Goal: Task Accomplishment & Management: Use online tool/utility

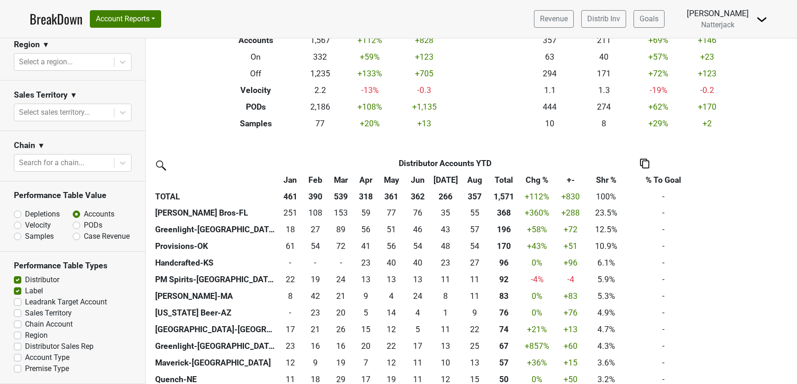
scroll to position [100, 0]
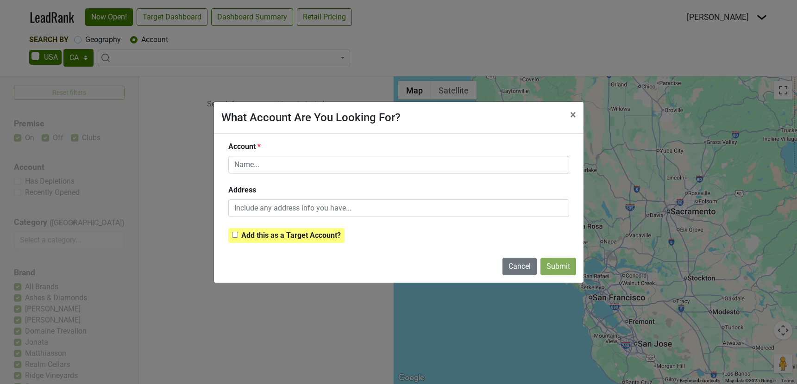
select select "CA"
select select
click at [720, 24] on div "What Account Are You Looking For? × Close Account Address Add this as a Target …" at bounding box center [398, 192] width 797 height 384
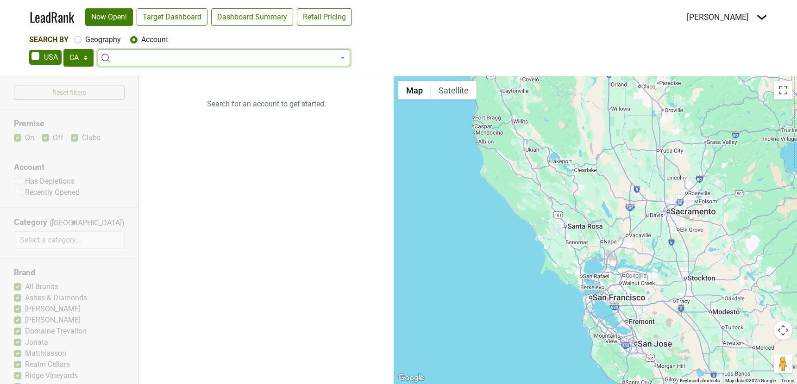
click at [761, 18] on img at bounding box center [761, 17] width 11 height 11
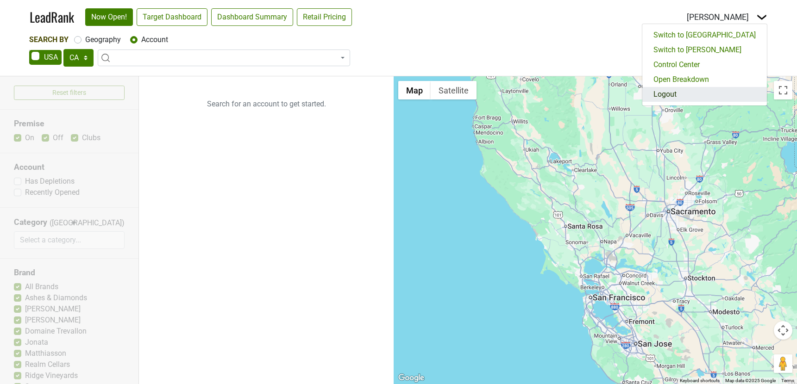
click at [716, 93] on link "Logout" at bounding box center [704, 94] width 125 height 15
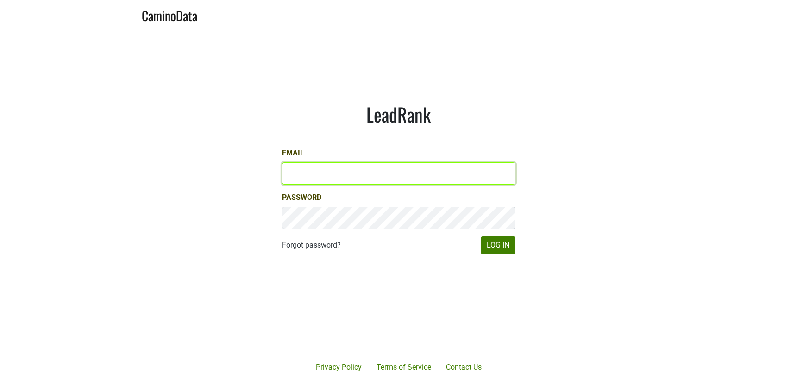
type input "[PERSON_NAME][EMAIL_ADDRESS][DOMAIN_NAME]"
click at [377, 175] on input "dave@caminodata.com" at bounding box center [398, 174] width 233 height 22
type input "gs@natterjack.com"
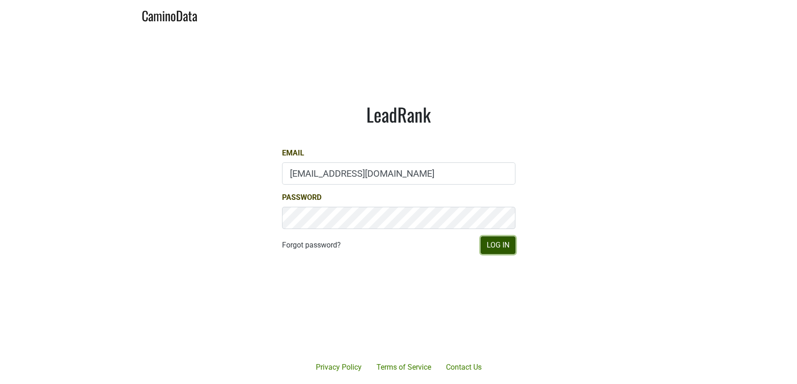
click at [487, 243] on button "Log In" at bounding box center [498, 246] width 35 height 18
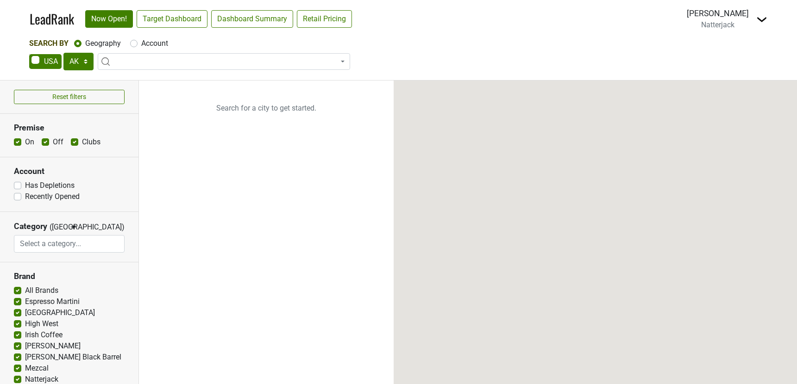
select select "[GEOGRAPHIC_DATA]"
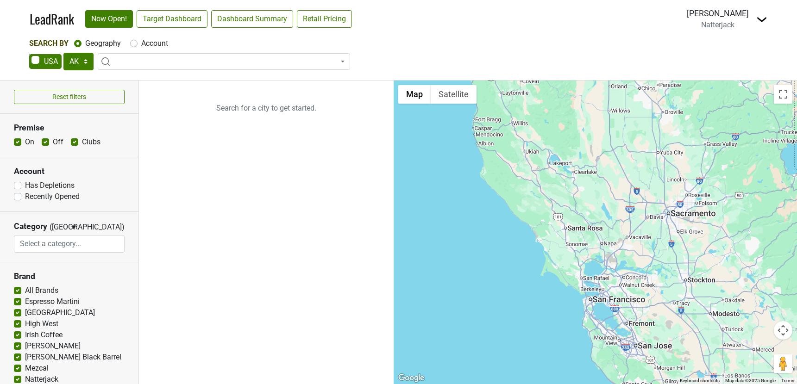
click at [769, 23] on nav "LeadRank Now Open! Target Dashboard Dashboard Summary Retail Pricing Loading...…" at bounding box center [398, 19] width 752 height 38
click at [763, 20] on img at bounding box center [761, 19] width 11 height 11
click at [735, 48] on link "Open Breakdown" at bounding box center [728, 52] width 78 height 15
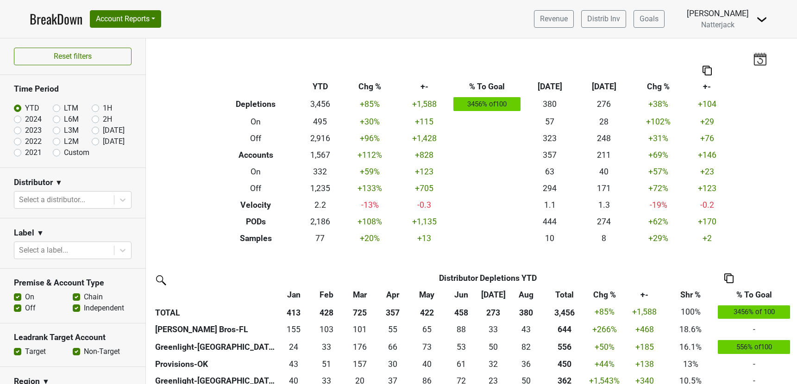
click at [763, 57] on img at bounding box center [760, 58] width 14 height 13
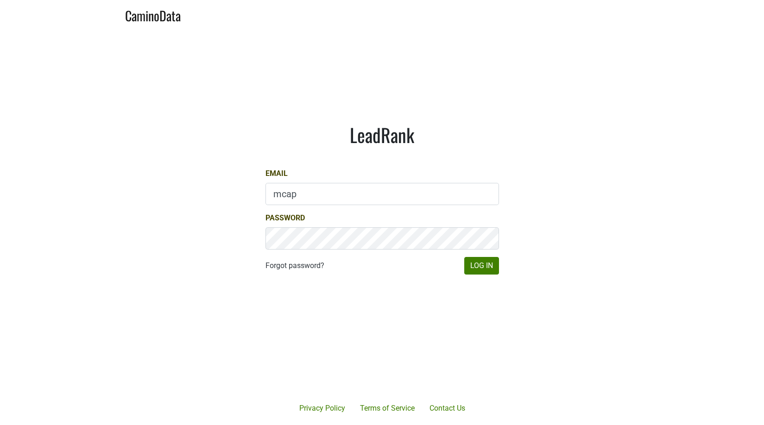
type input "mcapista@realmcellars.com"
click at [473, 261] on button "Log In" at bounding box center [481, 266] width 35 height 18
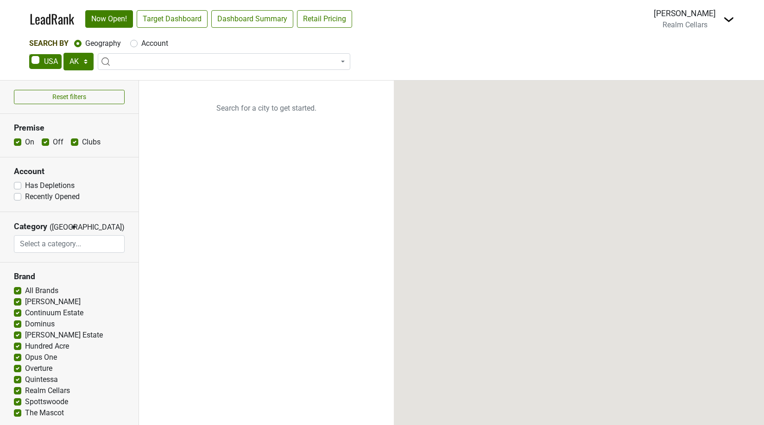
select select "[GEOGRAPHIC_DATA]"
select select
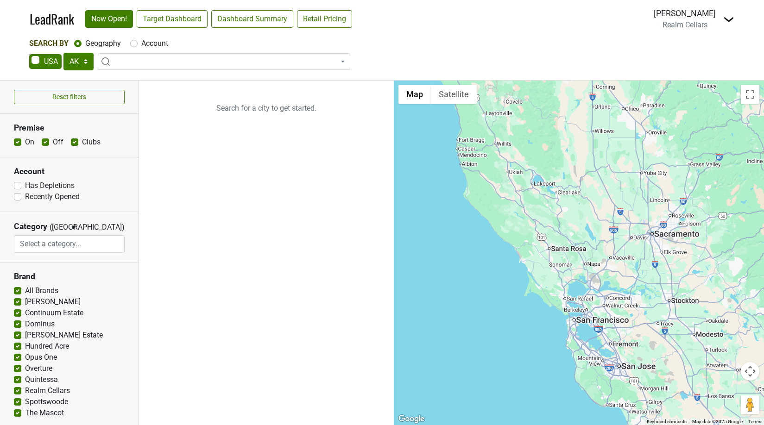
click at [727, 16] on img at bounding box center [728, 19] width 11 height 11
click at [697, 51] on link "Open Breakdown" at bounding box center [695, 52] width 78 height 15
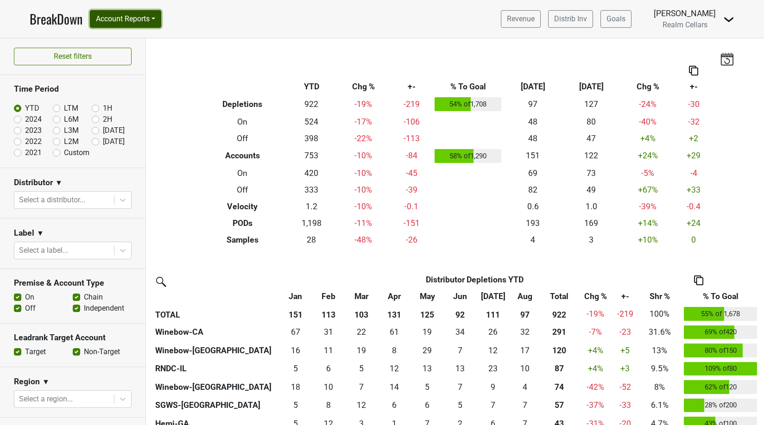
click at [152, 17] on button "Account Reports" at bounding box center [125, 19] width 71 height 18
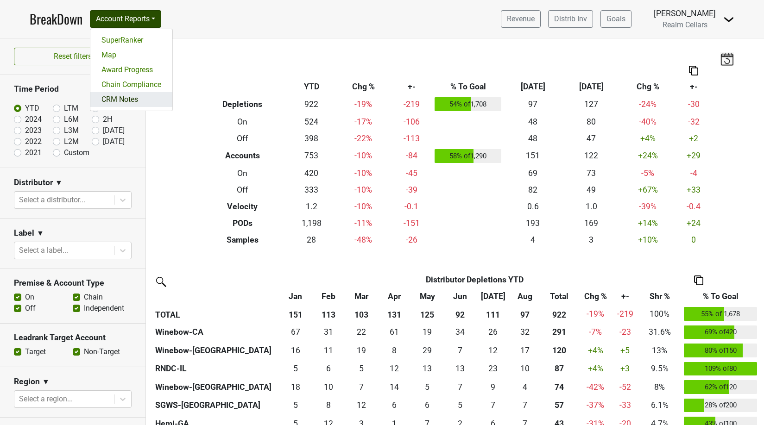
click at [146, 100] on link "CRM Notes" at bounding box center [131, 99] width 82 height 15
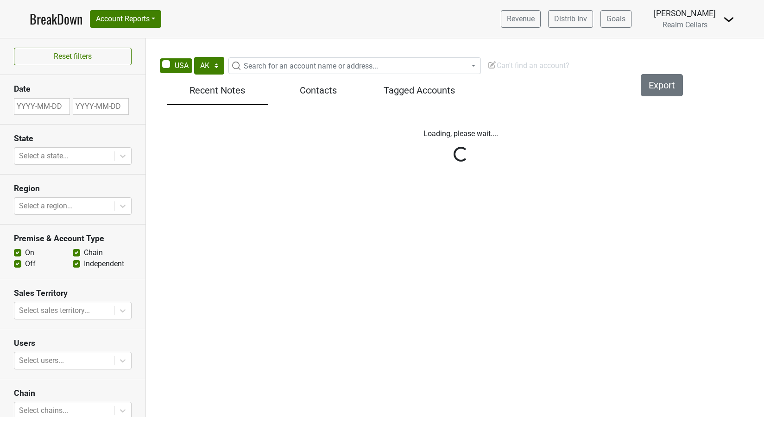
select select "TX"
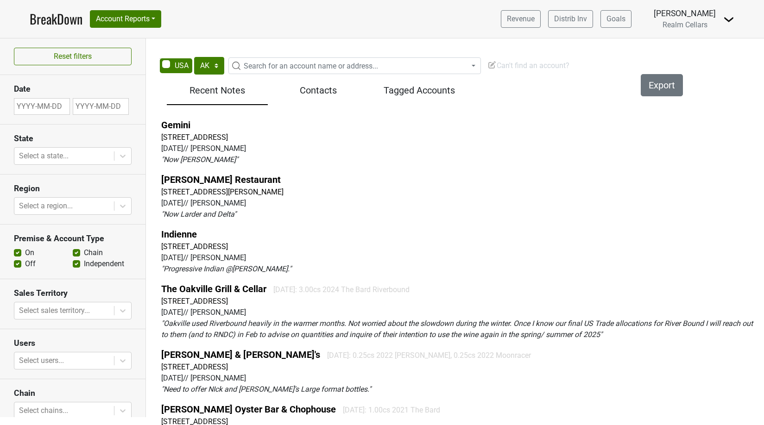
click at [433, 83] on div "Tagged Accounts" at bounding box center [419, 92] width 101 height 25
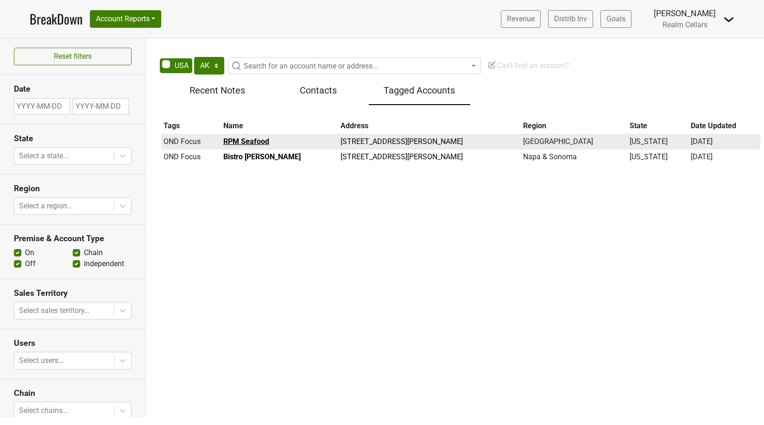
click at [232, 140] on b "RPM Seafood" at bounding box center [246, 141] width 46 height 9
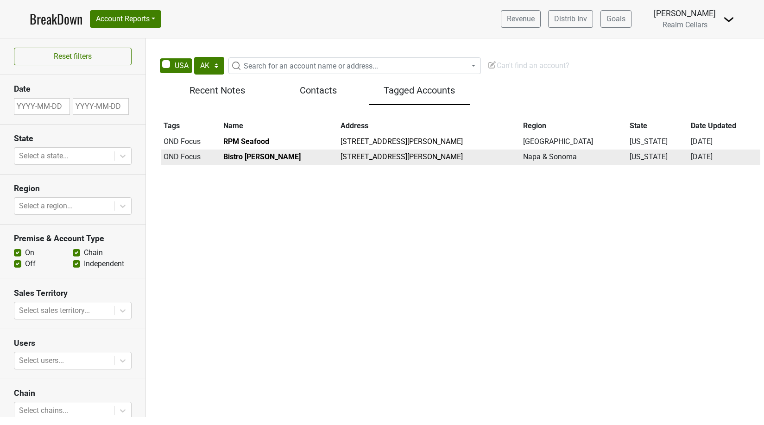
click at [243, 158] on b "Bistro Don Giovanni" at bounding box center [261, 156] width 77 height 9
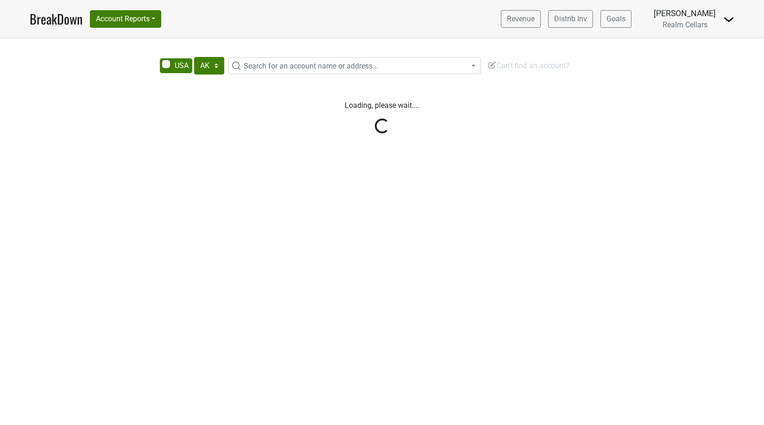
select select "TX"
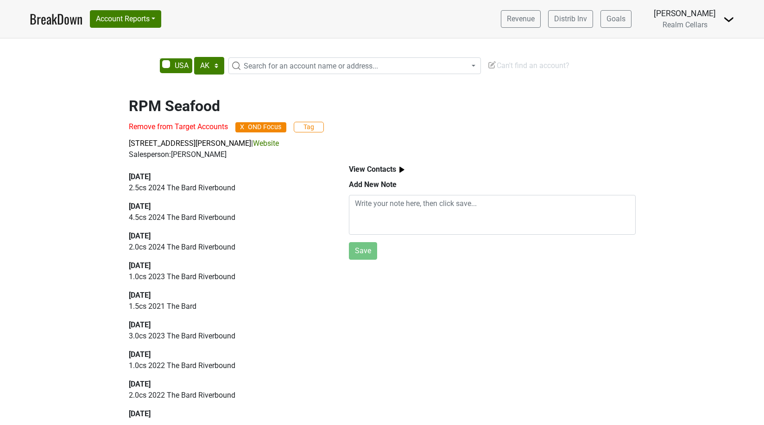
click at [242, 127] on span "X" at bounding box center [242, 127] width 4 height 6
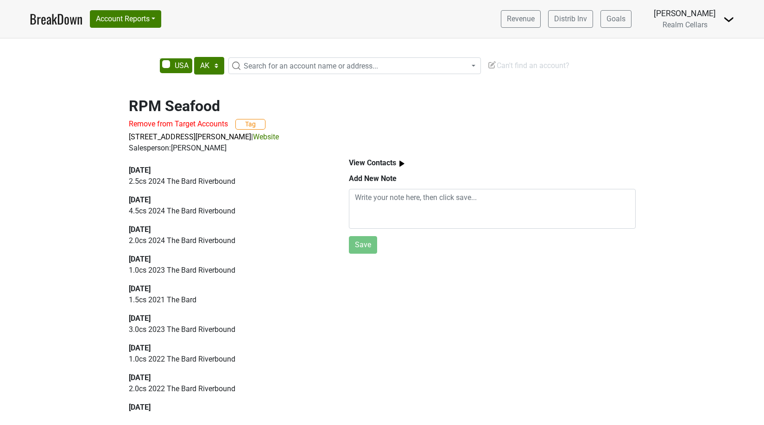
click at [5, 0] on header "BreakDown Account Reports SuperRanker Map Award Progress Chain Compliance CRM N…" at bounding box center [382, 19] width 764 height 38
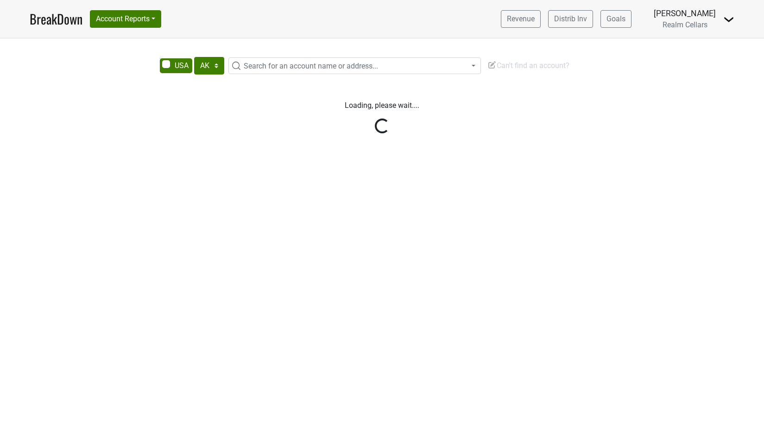
select select "[GEOGRAPHIC_DATA]"
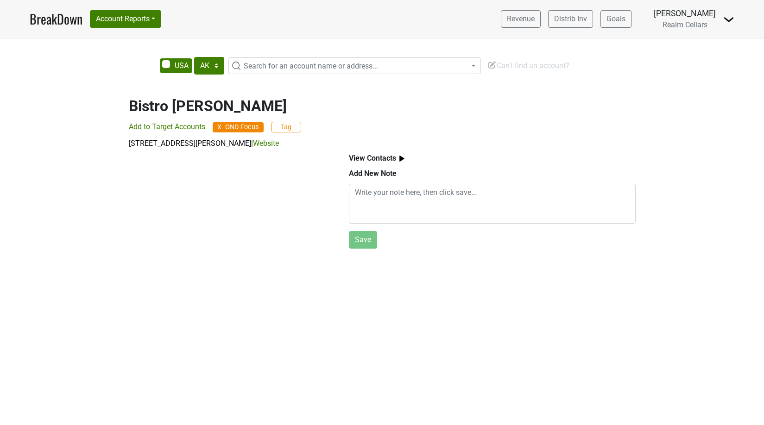
click at [220, 128] on span "X" at bounding box center [219, 127] width 4 height 6
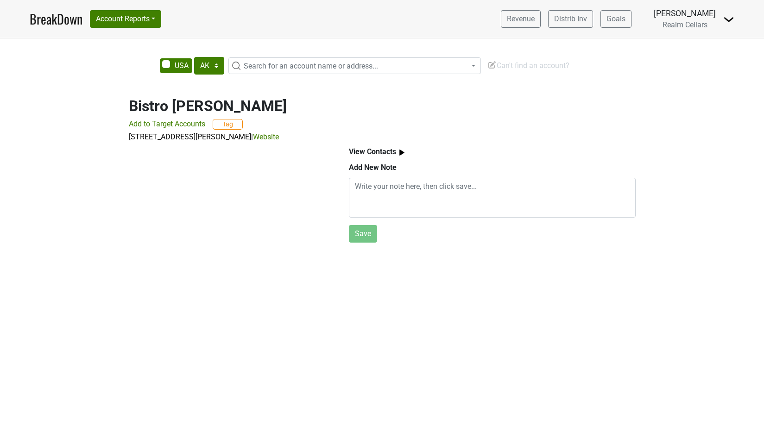
click at [727, 19] on img at bounding box center [728, 19] width 11 height 11
click at [708, 36] on link "Control Center" at bounding box center [696, 37] width 73 height 15
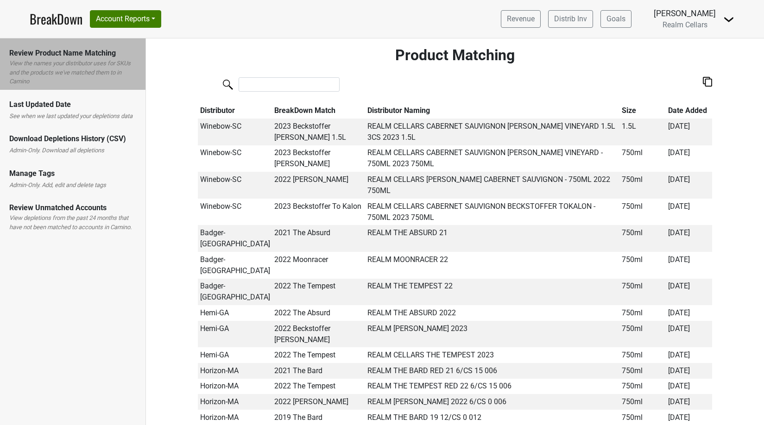
click at [95, 181] on label "Admin-Only. Add, edit and delete tags" at bounding box center [57, 185] width 97 height 9
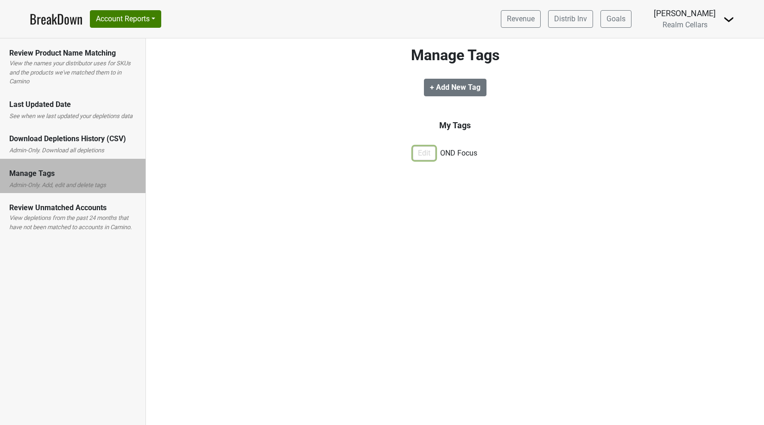
click at [426, 154] on button "Edit" at bounding box center [424, 153] width 23 height 14
click at [357, 158] on button "Delete" at bounding box center [360, 155] width 31 height 14
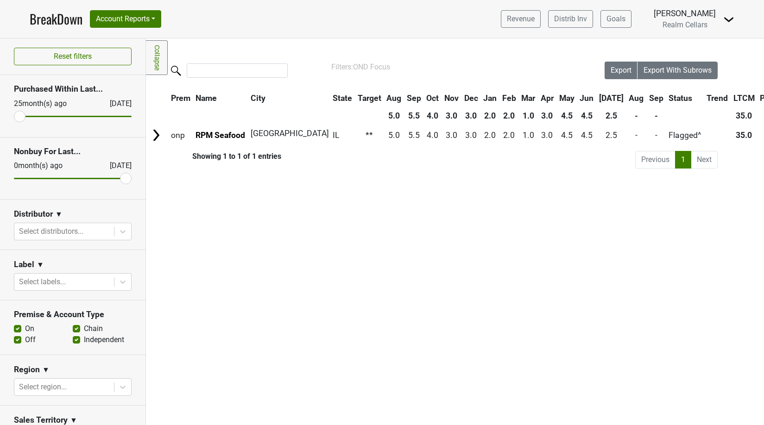
scroll to position [249, 0]
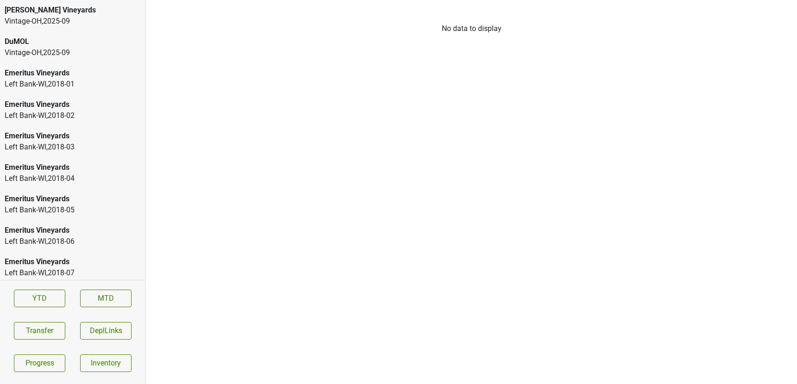
click at [22, 62] on div "DuMOL Vintage-OH , 2025 - 09" at bounding box center [72, 46] width 145 height 31
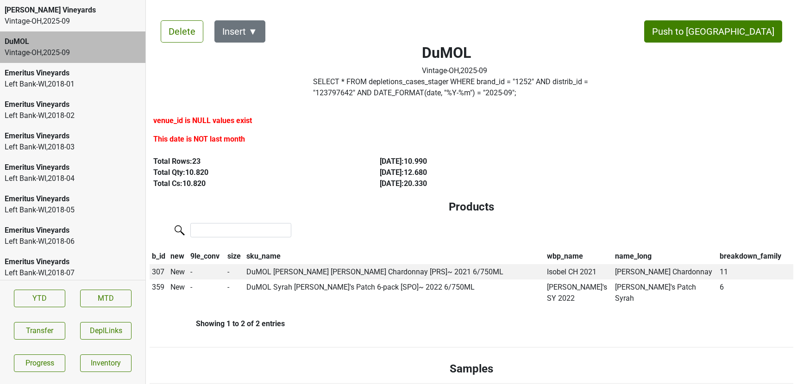
click at [67, 19] on div "Vintage-OH , 2025 - 09" at bounding box center [73, 21] width 136 height 11
